Goal: Task Accomplishment & Management: Complete application form

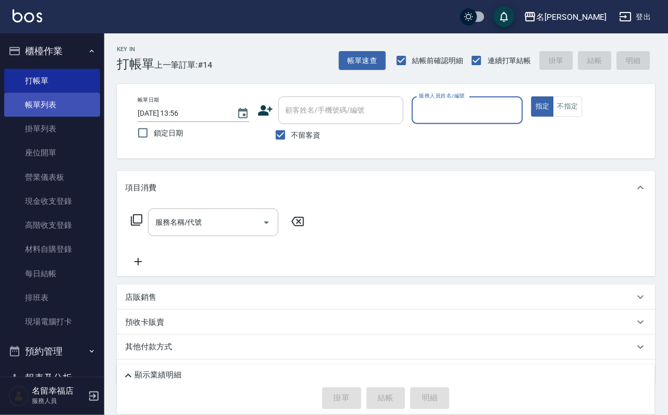
click at [64, 117] on link "帳單列表" at bounding box center [52, 105] width 96 height 24
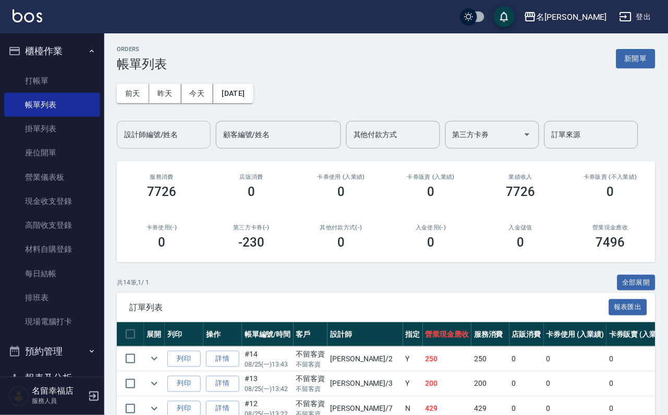
click at [146, 147] on div "設計師編號/姓名" at bounding box center [164, 135] width 94 height 28
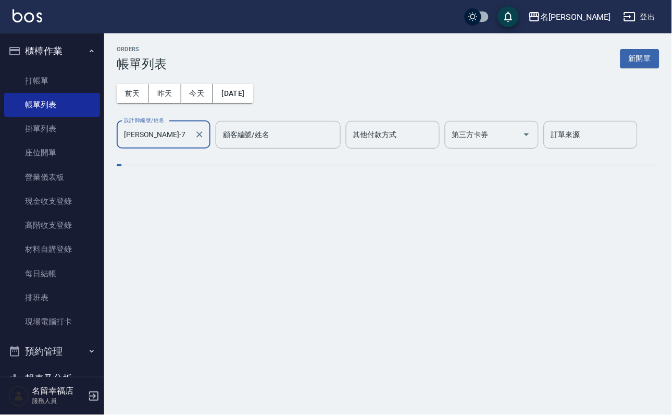
type input "[PERSON_NAME]-7"
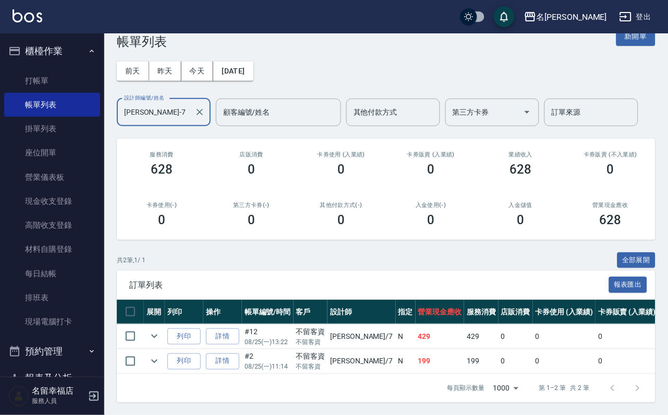
scroll to position [88, 0]
click at [70, 88] on link "打帳單" at bounding box center [52, 81] width 96 height 24
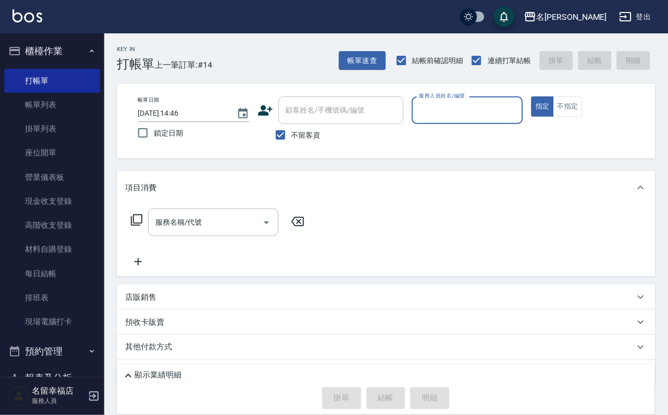
click at [511, 117] on input "服務人員姓名/編號" at bounding box center [467, 110] width 102 height 18
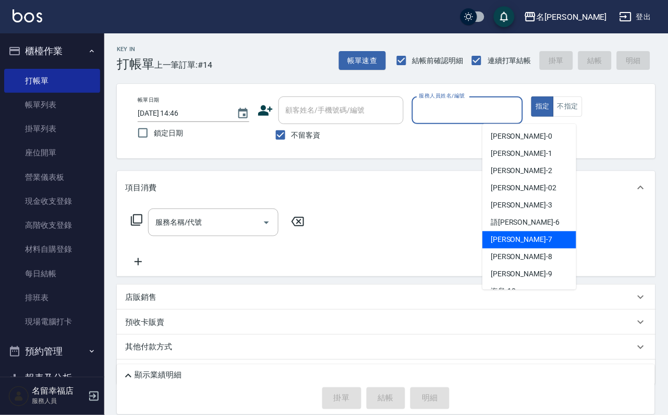
click at [516, 234] on div "[PERSON_NAME] -7" at bounding box center [529, 239] width 94 height 17
type input "[PERSON_NAME]-7"
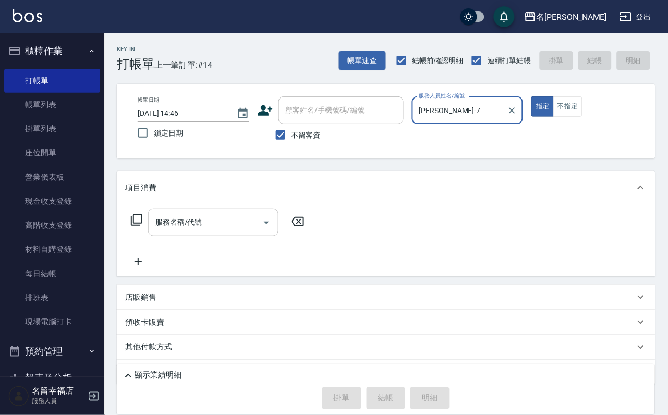
click at [268, 229] on icon "Open" at bounding box center [266, 222] width 13 height 13
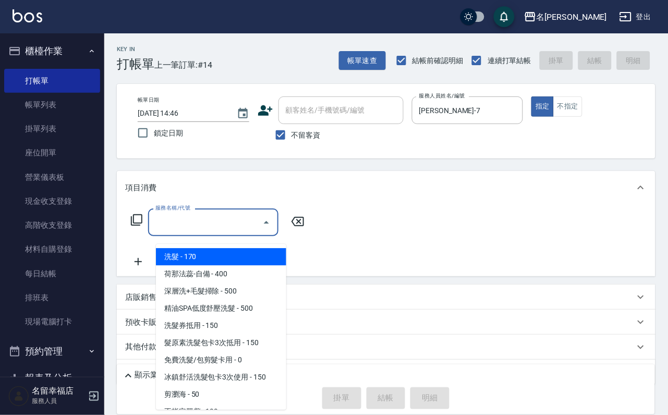
click at [262, 260] on span "洗髮 - 170" at bounding box center [221, 256] width 130 height 17
type input "洗髮(101)"
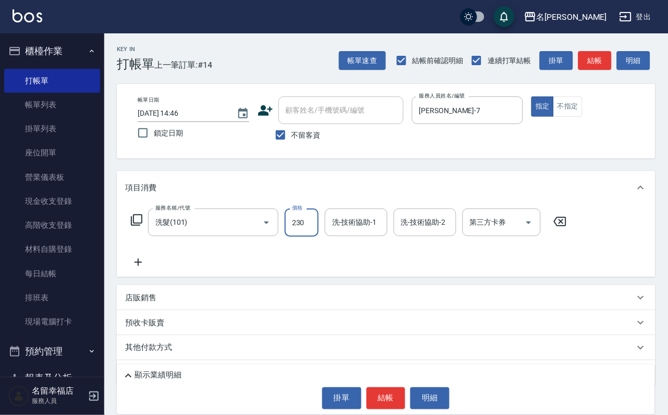
type input "230"
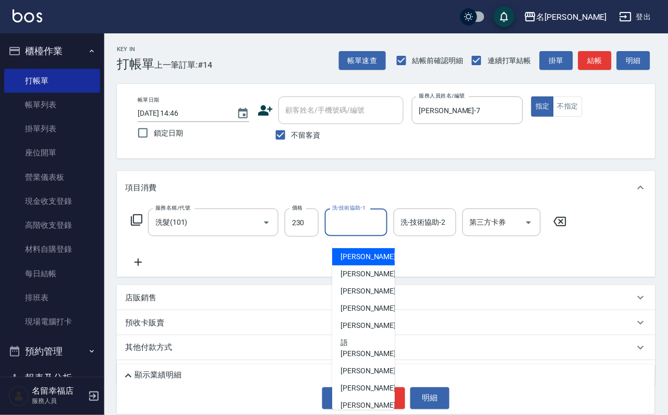
click at [370, 230] on input "洗-技術協助-1" at bounding box center [355, 222] width 53 height 18
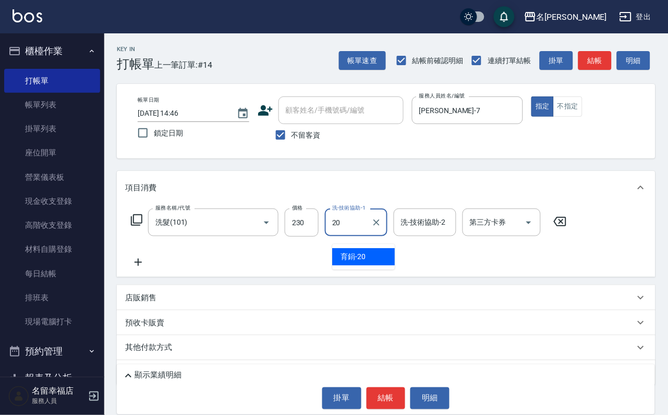
type input "育鋗-20"
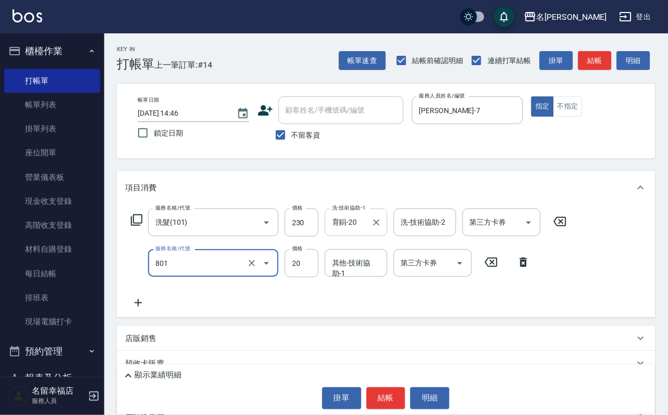
type input "潤絲(801)"
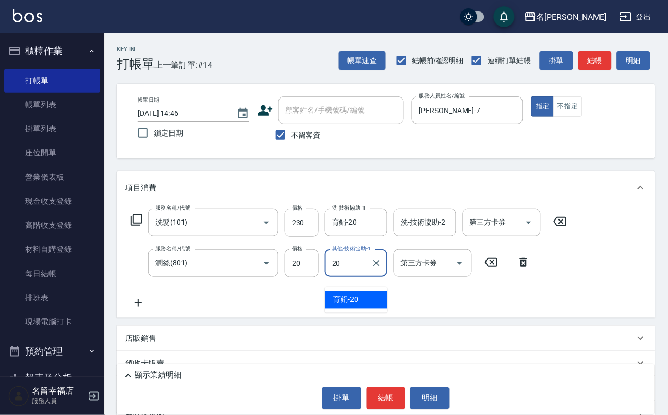
click at [358, 296] on span "育鋗 -20" at bounding box center [345, 300] width 25 height 11
type input "育鋗-20"
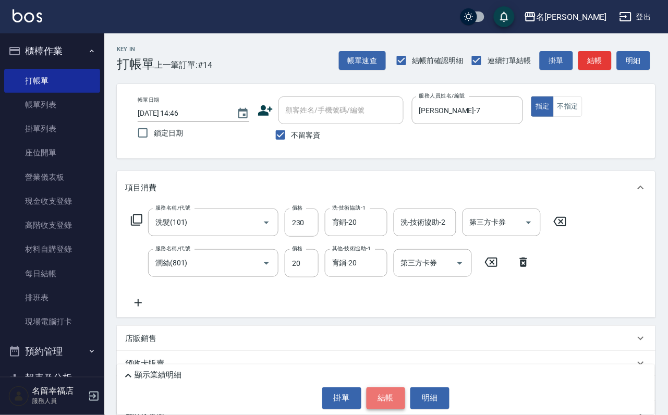
click at [382, 387] on button "結帳" at bounding box center [385, 398] width 39 height 22
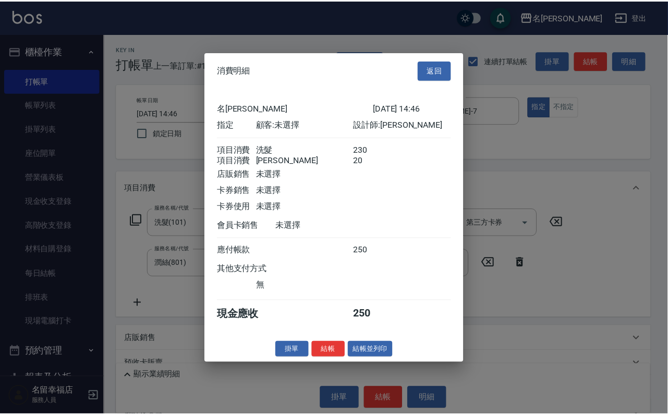
scroll to position [156, 0]
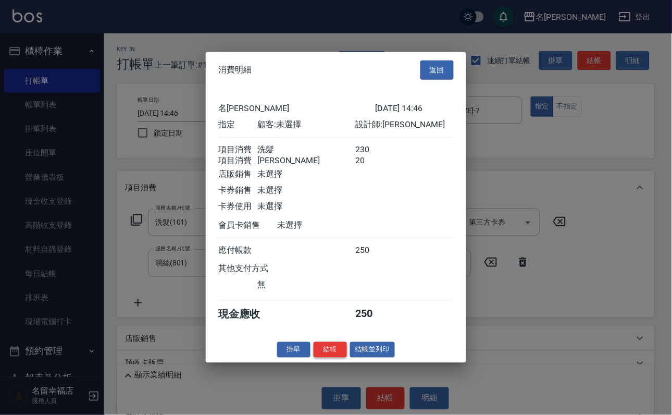
click at [323, 358] on button "結帳" at bounding box center [330, 349] width 33 height 16
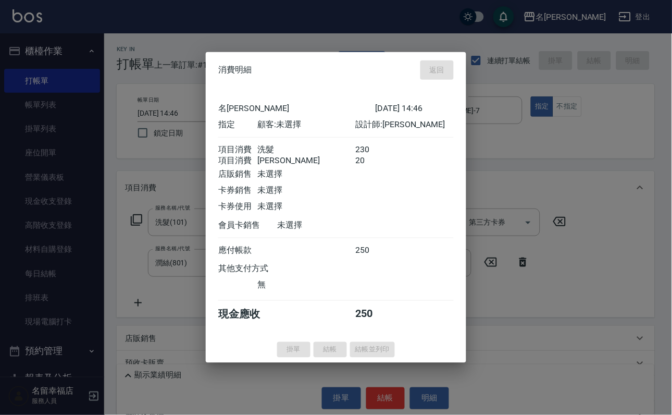
type input "[DATE] 15:00"
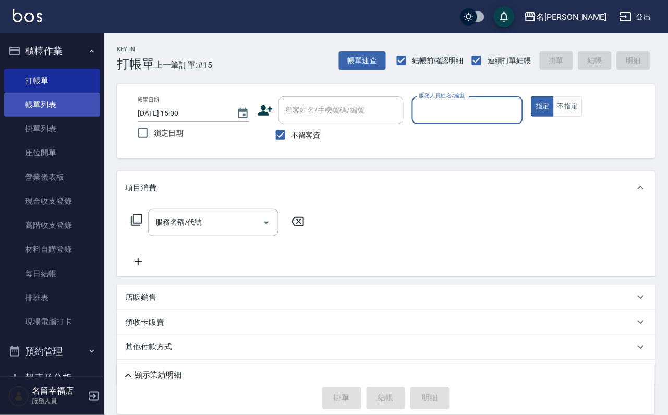
drag, startPoint x: 63, startPoint y: 105, endPoint x: 94, endPoint y: 107, distance: 31.3
click at [63, 105] on link "帳單列表" at bounding box center [52, 105] width 96 height 24
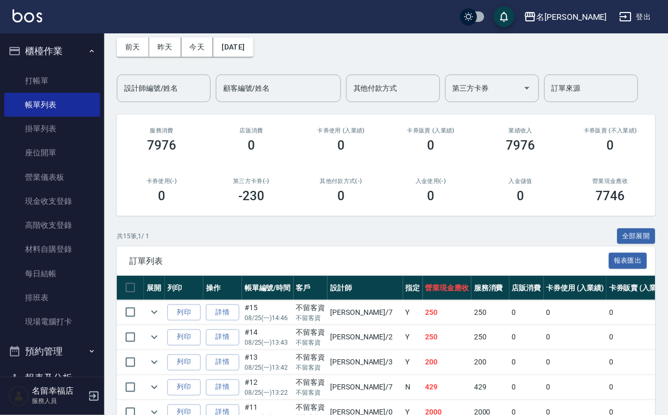
scroll to position [78, 0]
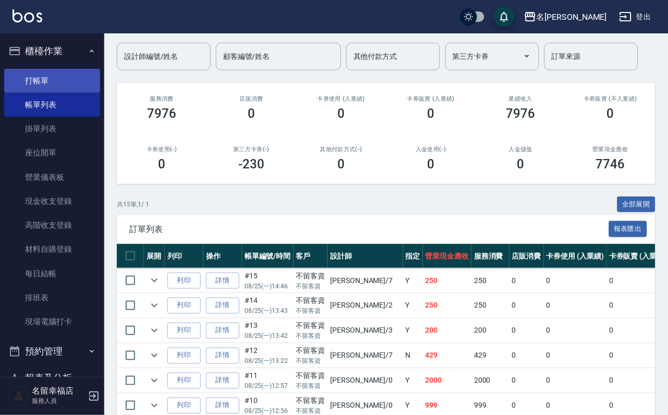
click at [45, 73] on link "打帳單" at bounding box center [52, 81] width 96 height 24
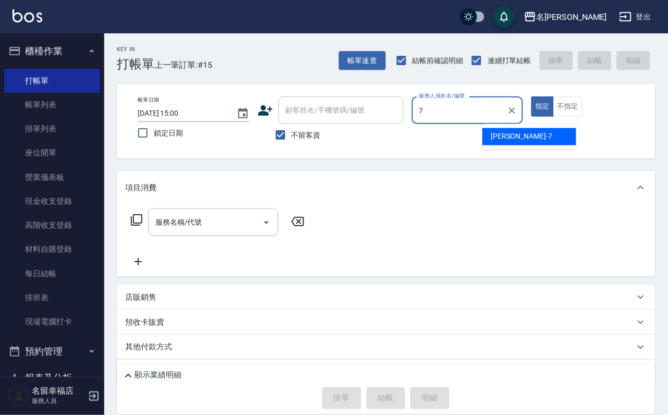
type input "[PERSON_NAME]-7"
type button "true"
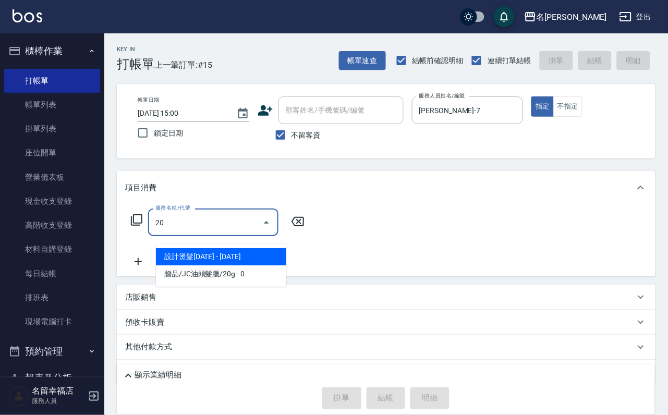
type input "2"
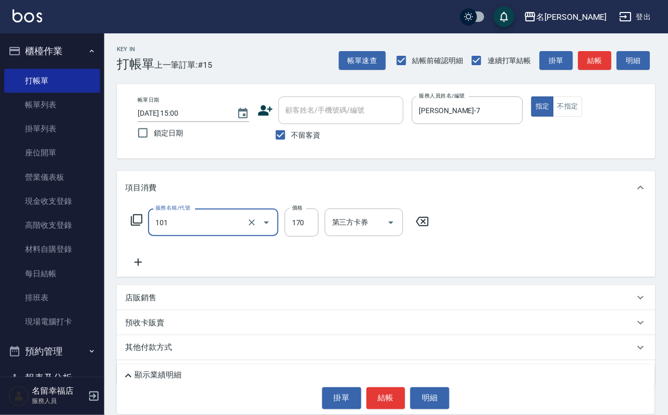
type input "洗髮(101)"
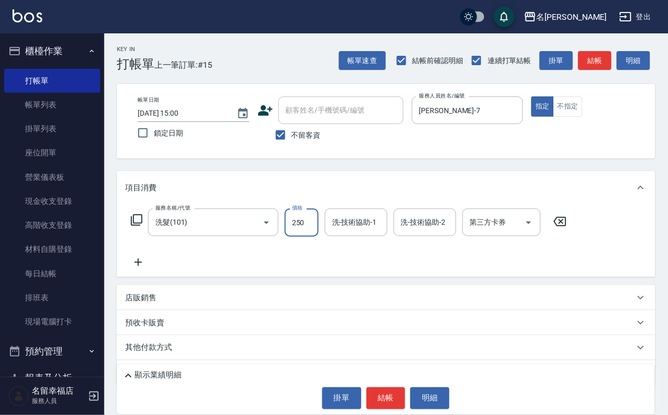
type input "250"
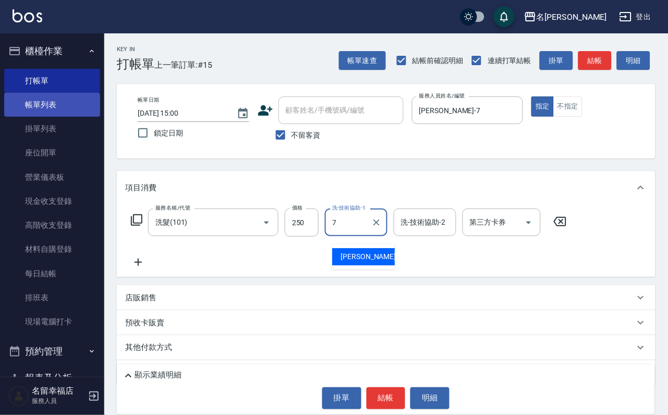
type input "7"
click at [34, 107] on link "帳單列表" at bounding box center [52, 105] width 96 height 24
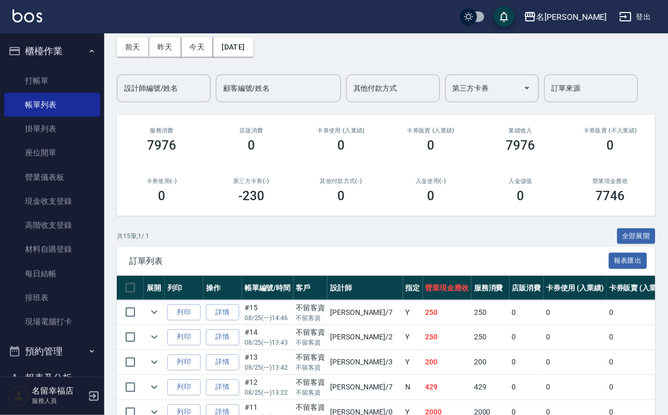
scroll to position [78, 0]
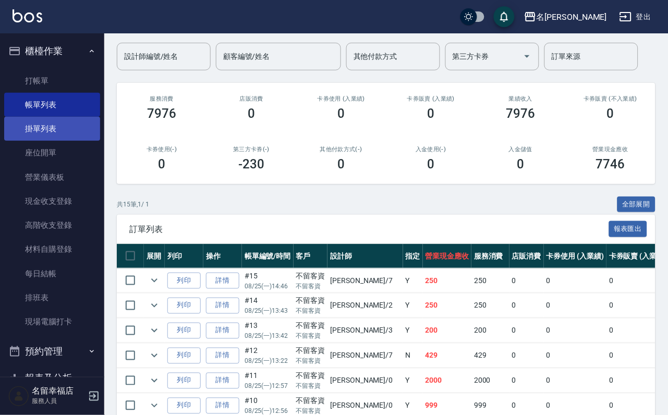
click at [59, 135] on link "掛單列表" at bounding box center [52, 129] width 96 height 24
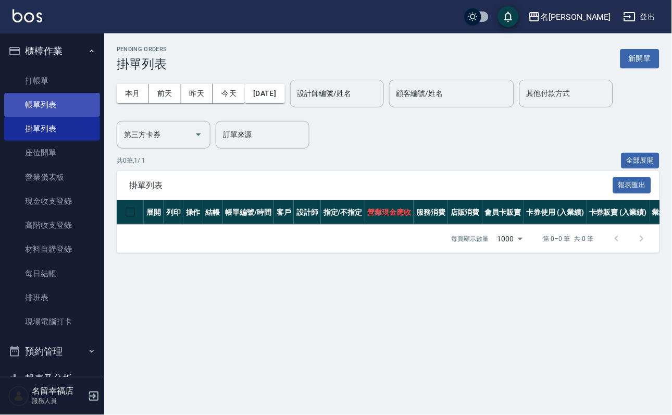
click at [59, 112] on link "帳單列表" at bounding box center [52, 105] width 96 height 24
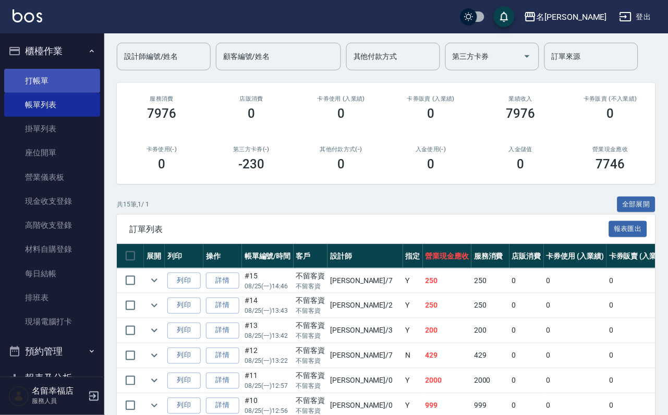
click at [57, 85] on link "打帳單" at bounding box center [52, 81] width 96 height 24
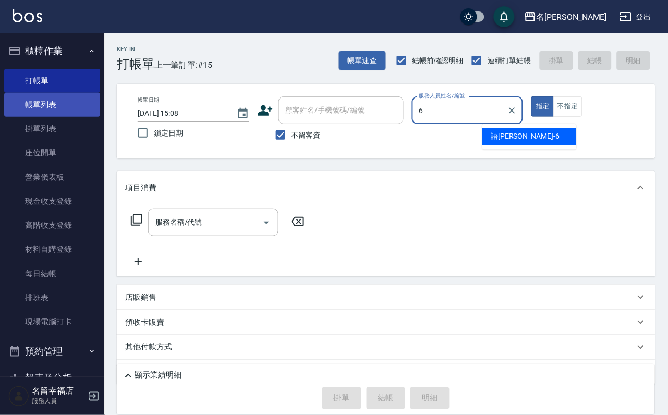
type input "語[PERSON_NAME]-6"
type button "true"
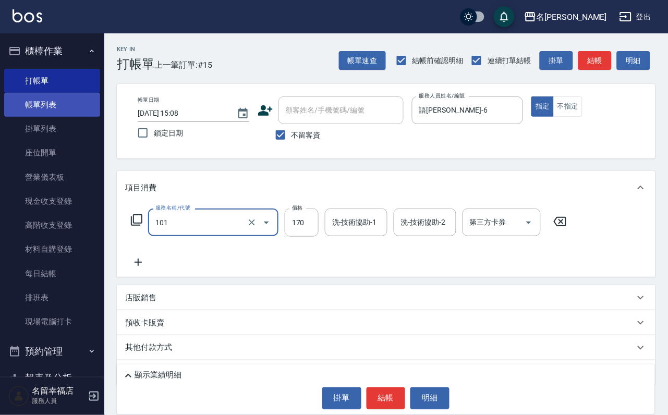
type input "洗髮(101)"
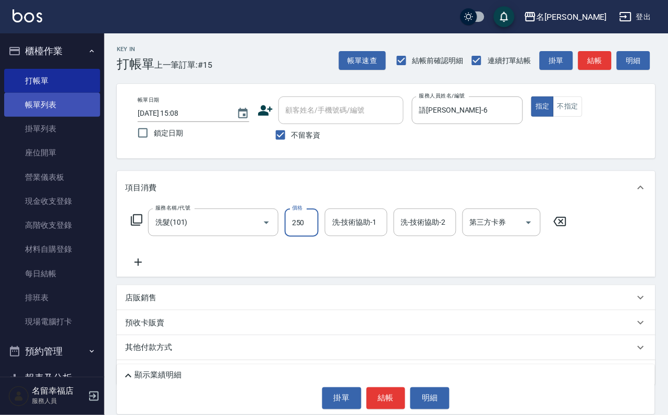
type input "250"
type input "語[PERSON_NAME]-6"
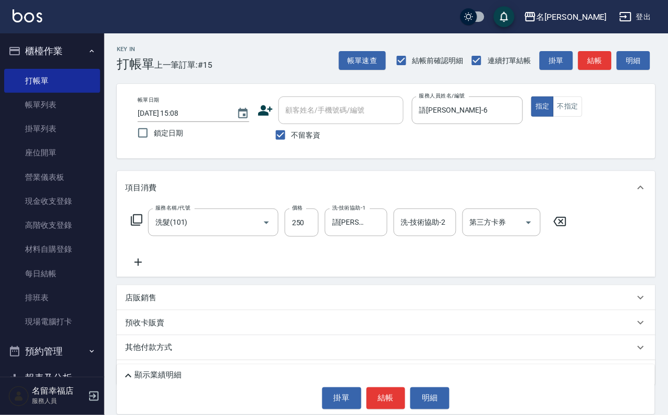
click at [141, 226] on icon at bounding box center [136, 220] width 13 height 13
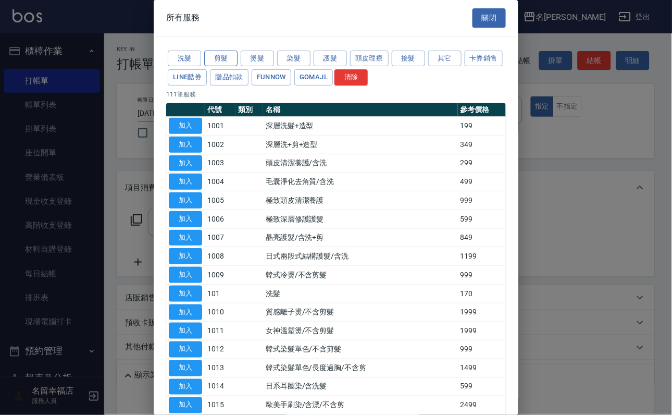
click at [219, 62] on button "剪髮" at bounding box center [220, 59] width 33 height 16
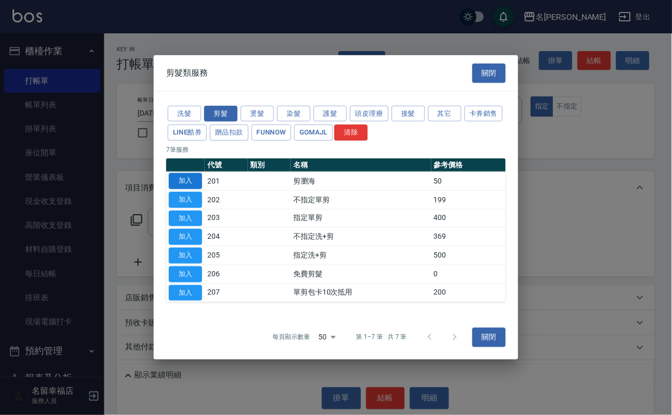
click at [188, 173] on button "加入" at bounding box center [185, 181] width 33 height 16
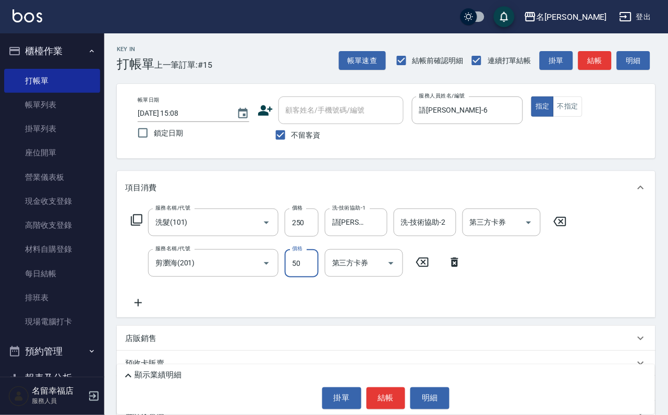
drag, startPoint x: 298, startPoint y: 279, endPoint x: 280, endPoint y: 286, distance: 19.0
click at [296, 277] on input "50" at bounding box center [302, 263] width 34 height 28
type input "100"
click at [398, 406] on button "結帳" at bounding box center [385, 398] width 39 height 22
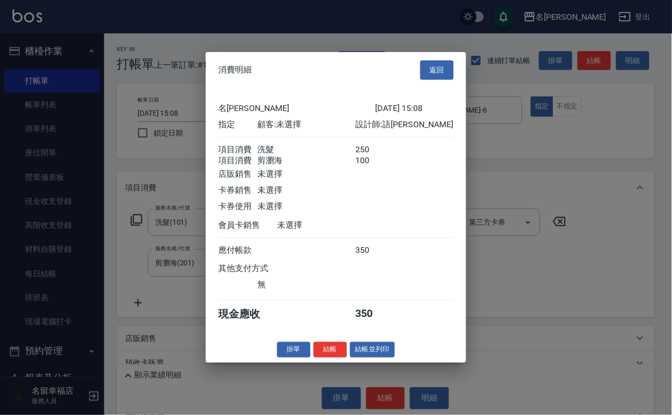
scroll to position [168, 0]
click at [320, 358] on button "結帳" at bounding box center [330, 349] width 33 height 16
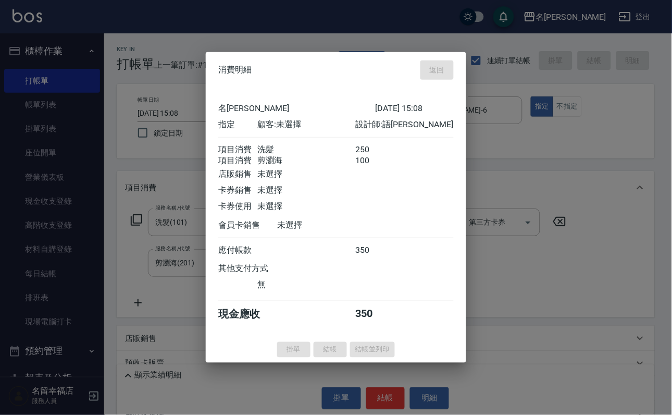
type input "[DATE] 15:09"
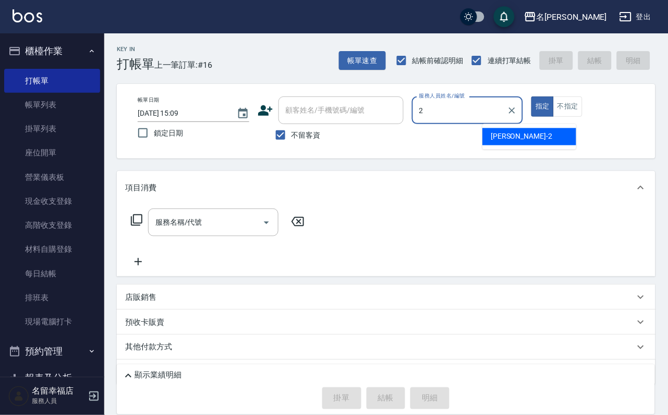
type input "[PERSON_NAME]-2"
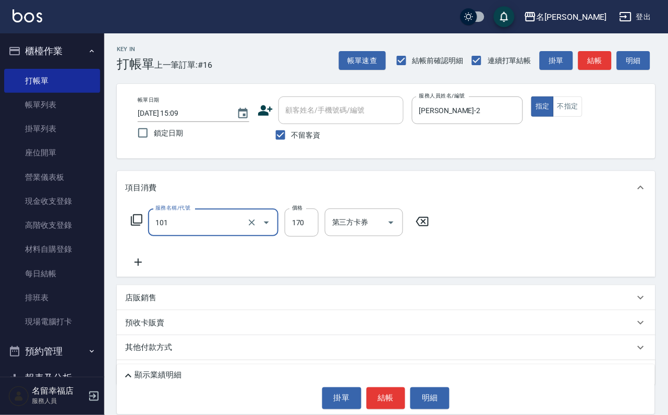
type input "洗髮(101)"
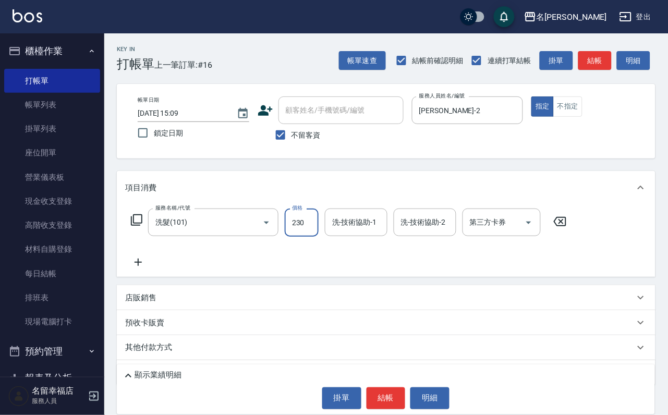
type input "230"
type input "[PERSON_NAME]-2"
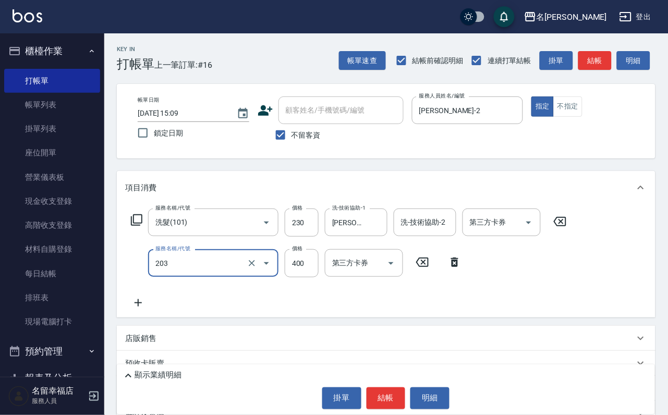
type input "指定單剪(203)"
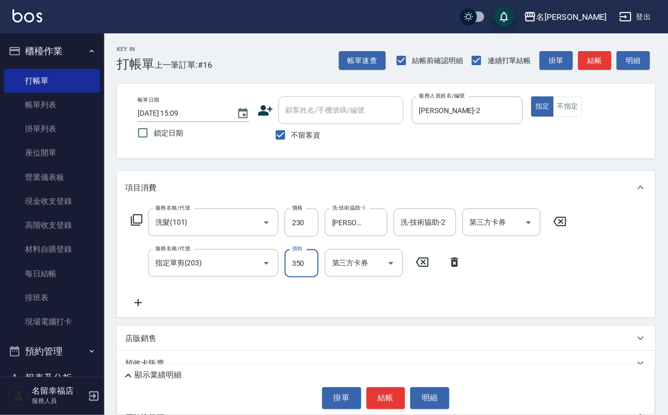
type input "350"
click at [383, 395] on button "結帳" at bounding box center [385, 398] width 39 height 22
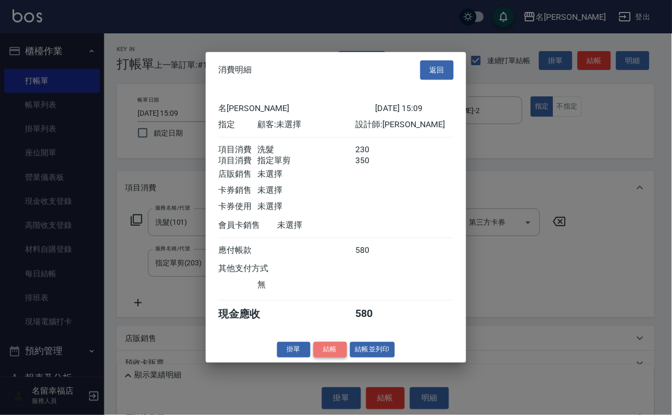
click at [314, 358] on button "結帳" at bounding box center [330, 349] width 33 height 16
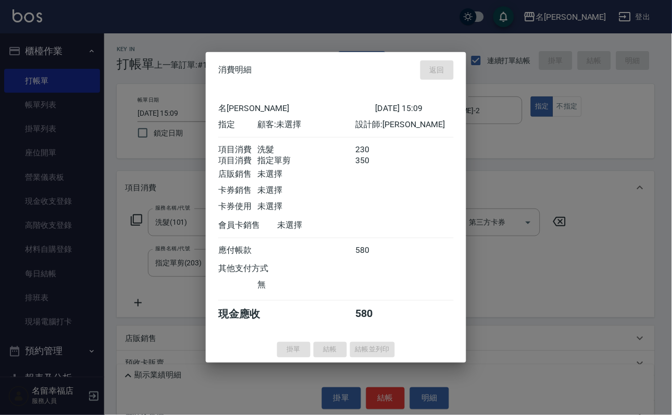
type input "[DATE] 15:35"
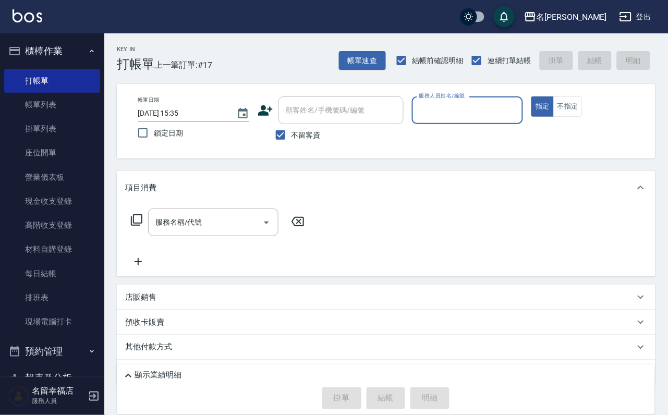
click at [519, 113] on input "服務人員姓名/編號" at bounding box center [467, 110] width 102 height 18
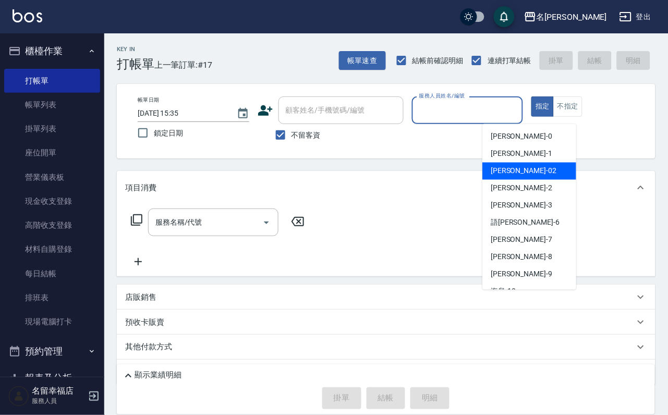
click at [524, 169] on div "隆華 -02" at bounding box center [529, 171] width 94 height 17
type input "隆華-02"
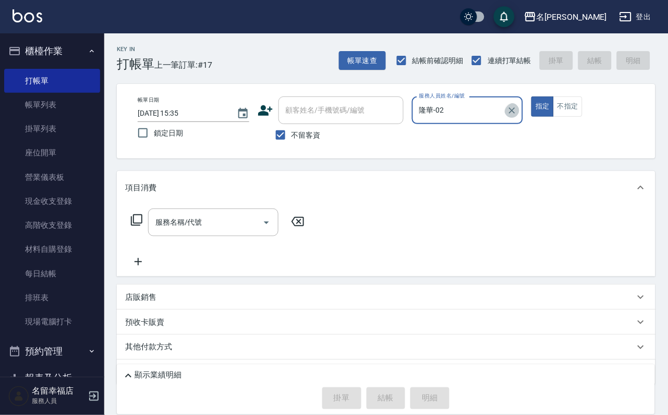
click at [517, 115] on icon "Clear" at bounding box center [512, 110] width 10 height 10
click at [519, 116] on input "服務人員姓名/編號" at bounding box center [467, 110] width 102 height 18
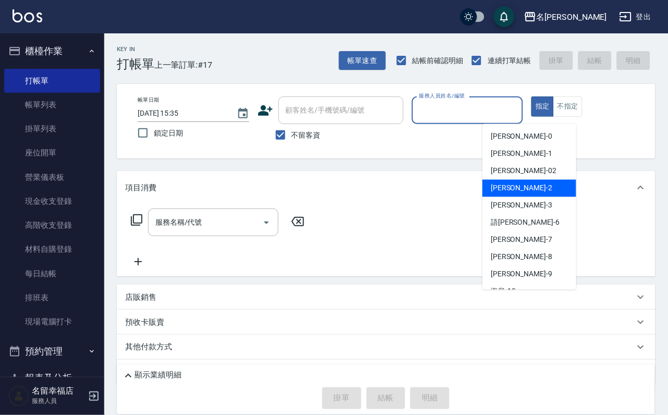
click at [528, 190] on div "[PERSON_NAME] -2" at bounding box center [529, 188] width 94 height 17
type input "[PERSON_NAME]-2"
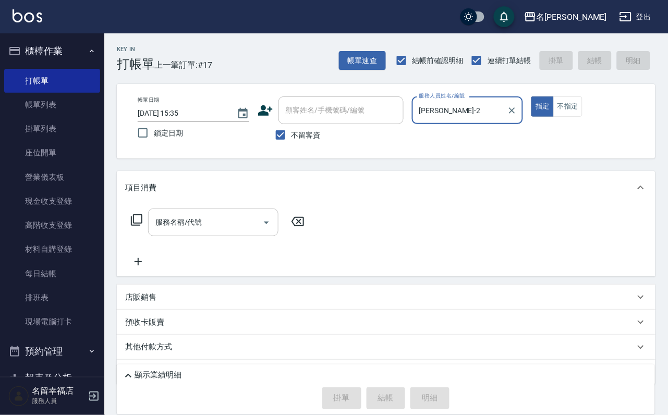
click at [275, 231] on button "Open" at bounding box center [266, 222] width 17 height 17
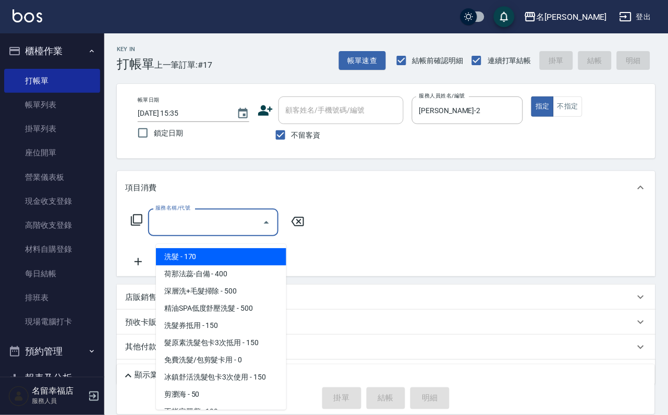
click at [251, 256] on span "洗髮 - 170" at bounding box center [221, 256] width 130 height 17
type input "洗髮(101)"
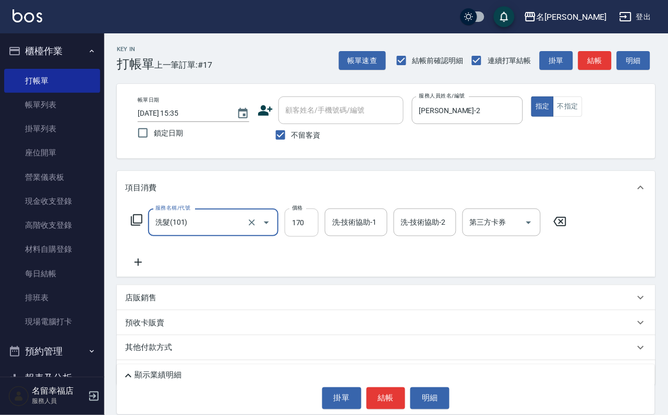
click at [306, 237] on input "170" at bounding box center [302, 222] width 34 height 28
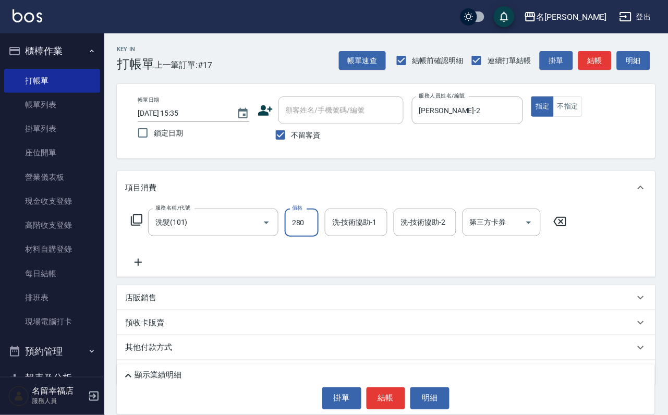
type input "280"
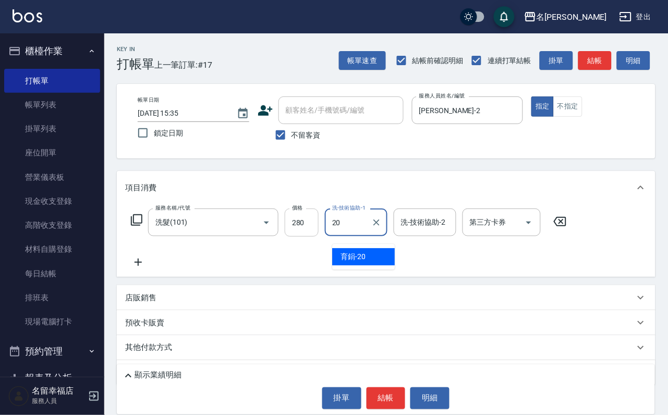
type input "育鋗-20"
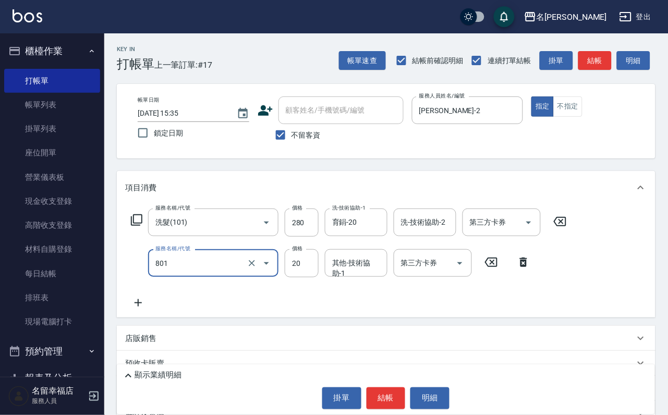
type input "潤絲(801)"
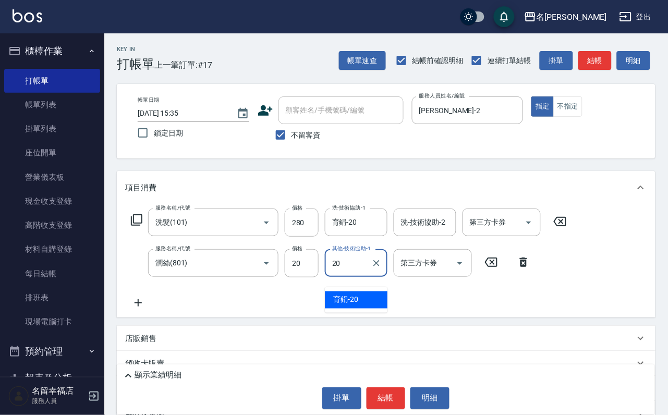
click at [368, 302] on div "育鋗 -20" at bounding box center [356, 299] width 63 height 17
type input "育鋗-20"
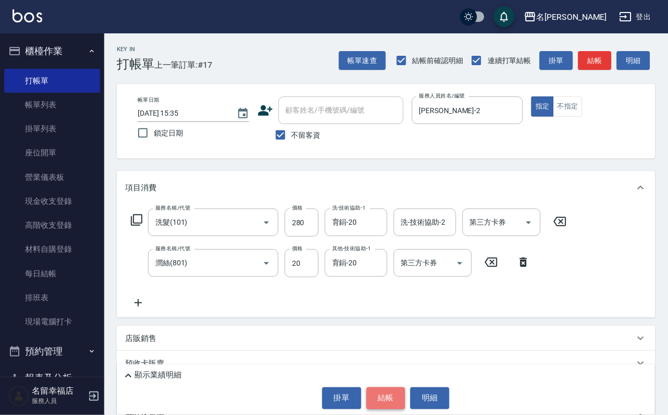
click at [383, 400] on button "結帳" at bounding box center [385, 398] width 39 height 22
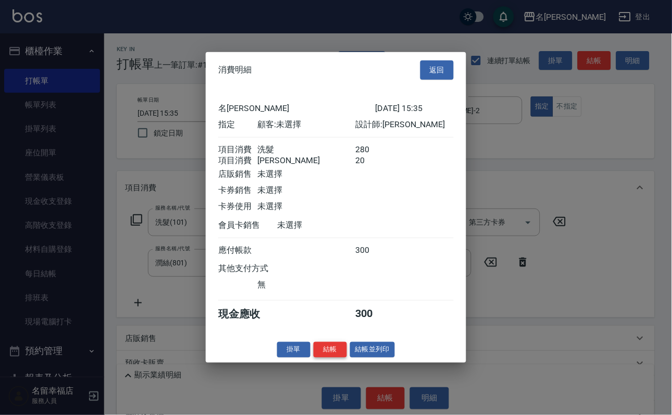
click at [326, 358] on button "結帳" at bounding box center [330, 349] width 33 height 16
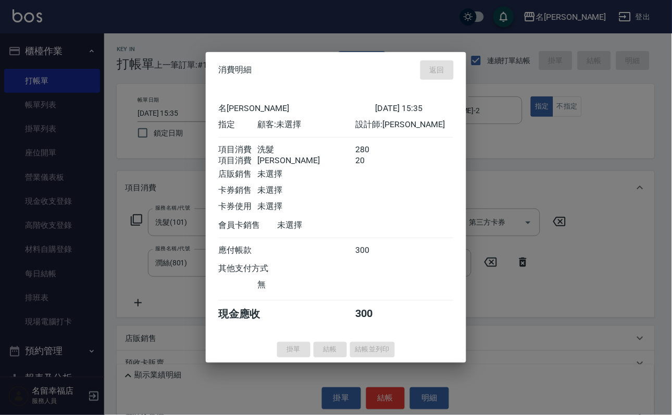
type input "[DATE] 15:42"
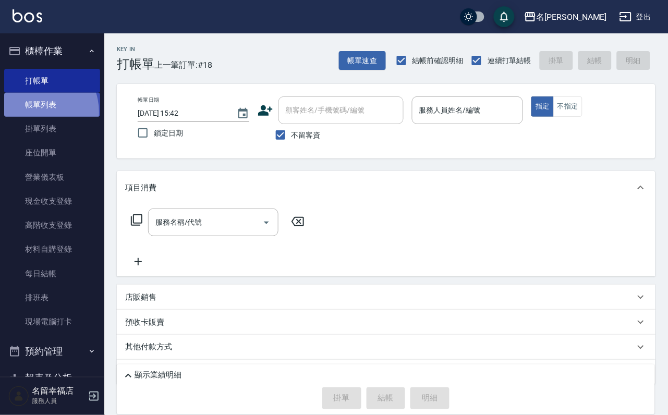
click at [34, 117] on link "帳單列表" at bounding box center [52, 105] width 96 height 24
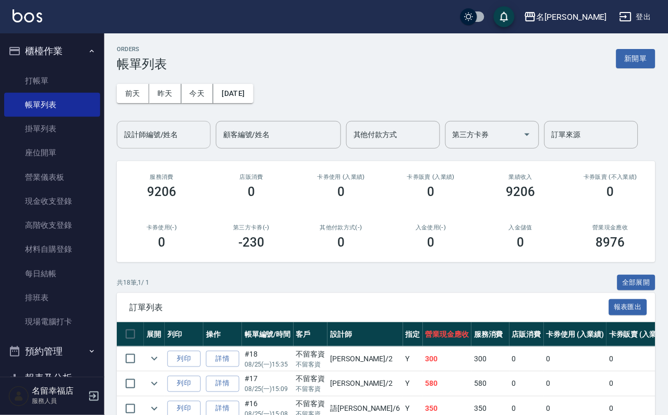
click at [191, 144] on input "設計師編號/姓名" at bounding box center [163, 135] width 84 height 18
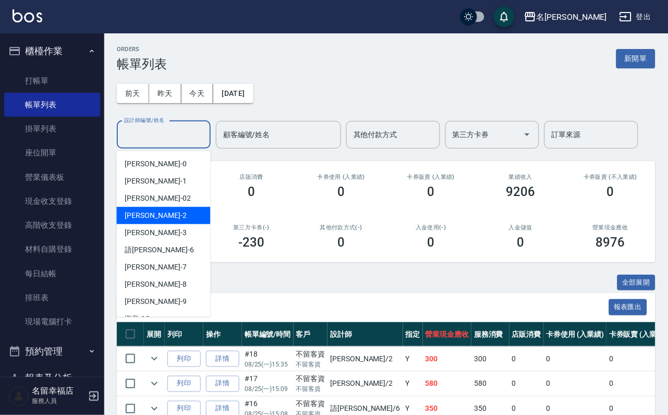
click at [163, 212] on div "[PERSON_NAME] -2" at bounding box center [164, 215] width 94 height 17
type input "[PERSON_NAME]-2"
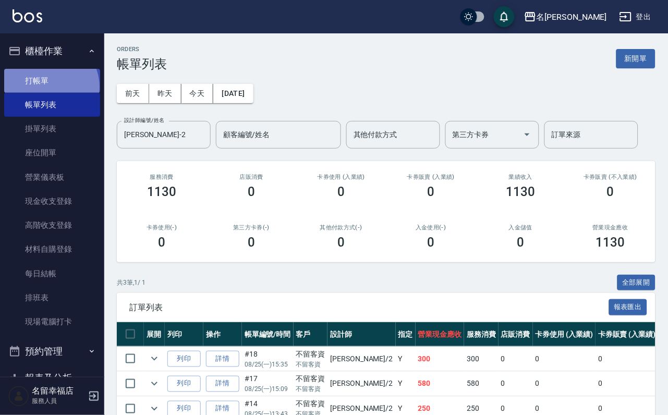
click at [48, 91] on link "打帳單" at bounding box center [52, 81] width 96 height 24
